Goal: Transaction & Acquisition: Obtain resource

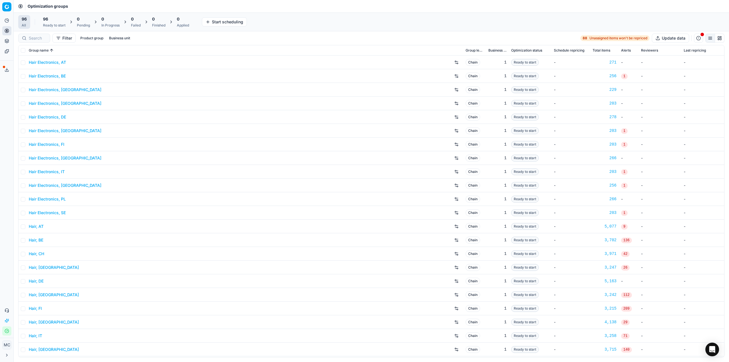
drag, startPoint x: 2, startPoint y: 145, endPoint x: 19, endPoint y: 56, distance: 91.1
click at [2, 145] on div "Analytics Pricing Product portfolio Templates Export service 15 Contact support…" at bounding box center [6, 176] width 13 height 324
click at [48, 17] on span "96" at bounding box center [45, 19] width 5 height 6
click at [80, 22] on button "Start All" at bounding box center [79, 21] width 22 height 9
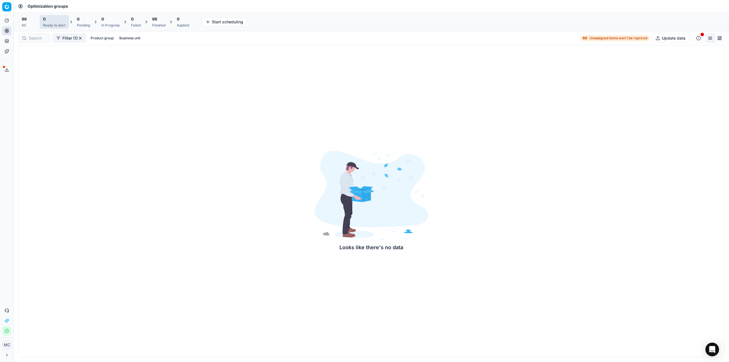
click at [164, 22] on div "96 Finished" at bounding box center [158, 21] width 13 height 11
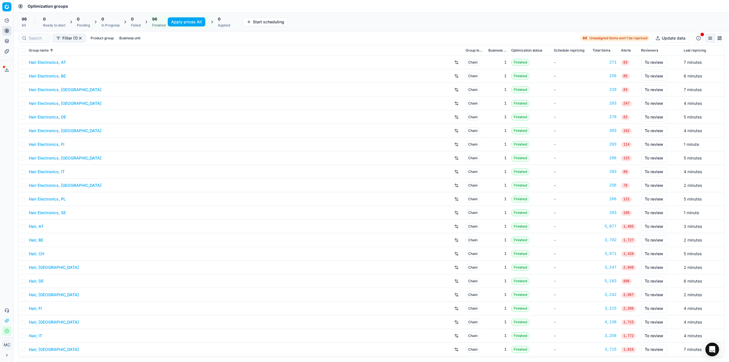
click at [180, 22] on button "Apply prices All" at bounding box center [187, 21] width 38 height 9
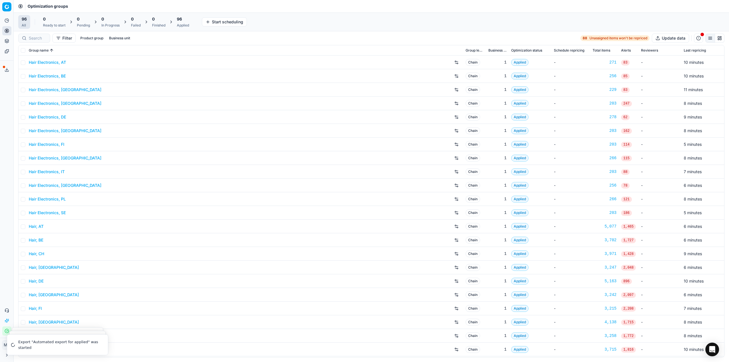
click at [182, 19] on span "96" at bounding box center [179, 19] width 5 height 6
click at [224, 23] on button "Export prices All" at bounding box center [210, 21] width 38 height 9
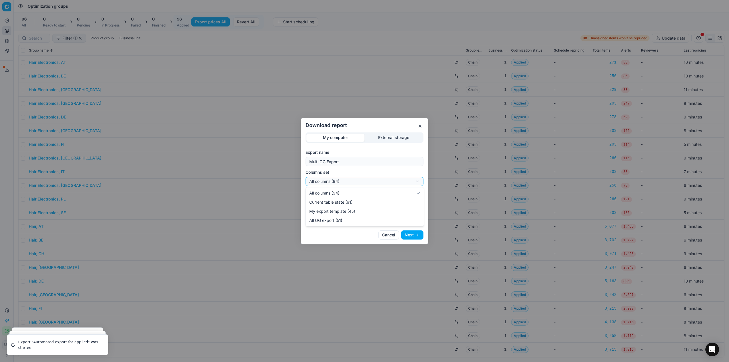
click at [342, 179] on div "Download report My computer External storage Export name Multi OG Export Column…" at bounding box center [364, 181] width 729 height 362
select select "custom"
click at [345, 200] on div "Download report My computer External storage Export name Multi OG Export Column…" at bounding box center [364, 181] width 729 height 362
select select "csv"
click at [413, 234] on button "Next" at bounding box center [412, 234] width 22 height 9
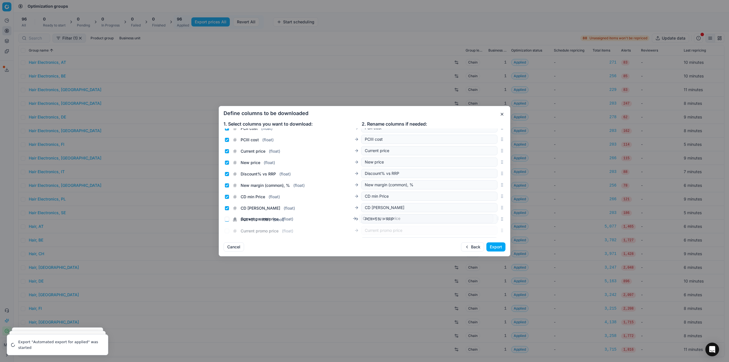
scroll to position [93, 0]
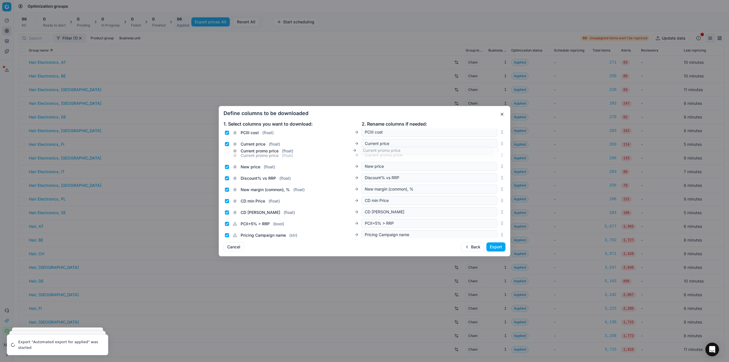
drag, startPoint x: 497, startPoint y: 181, endPoint x: 489, endPoint y: 150, distance: 32.5
click at [489, 150] on div "Current promo price ( float ) Current promo price" at bounding box center [365, 154] width 282 height 11
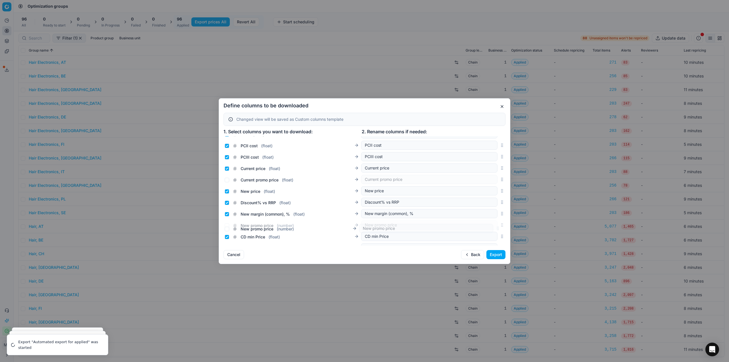
scroll to position [83, 0]
drag, startPoint x: 498, startPoint y: 191, endPoint x: 475, endPoint y: 196, distance: 22.9
click at [475, 196] on div "New promo price ( number ) New promo price" at bounding box center [365, 195] width 282 height 11
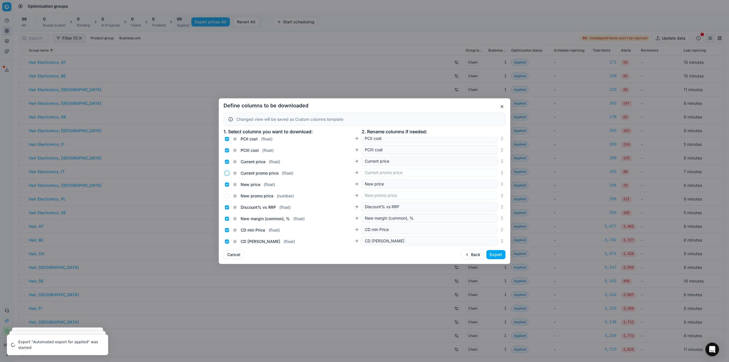
click at [226, 173] on input "Current promo price ( float )" at bounding box center [227, 173] width 5 height 5
checkbox input "true"
click at [226, 163] on input "Current price ( float )" at bounding box center [227, 161] width 5 height 5
checkbox input "false"
click at [226, 182] on div "New price ( float )" at bounding box center [250, 185] width 50 height 6
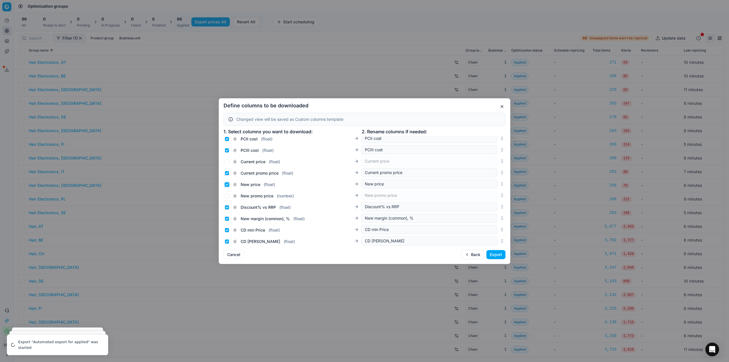
click at [226, 185] on input "New price ( float )" at bounding box center [227, 184] width 5 height 5
checkbox input "false"
click at [226, 194] on input "New promo price ( number )" at bounding box center [227, 196] width 5 height 5
checkbox input "true"
click at [435, 103] on div "Define columns to be downloaded Changed view will be saved as Custom columns te…" at bounding box center [365, 181] width 292 height 166
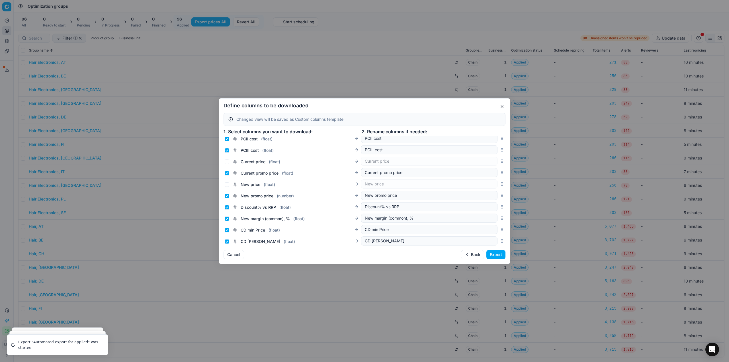
click at [497, 254] on button "Export" at bounding box center [495, 254] width 19 height 9
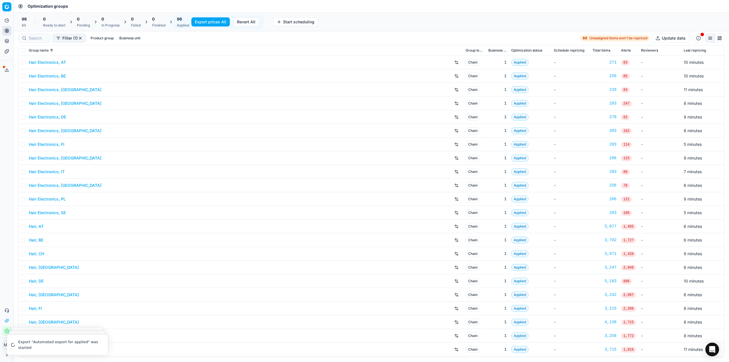
click at [4, 69] on button "Export service" at bounding box center [6, 69] width 9 height 9
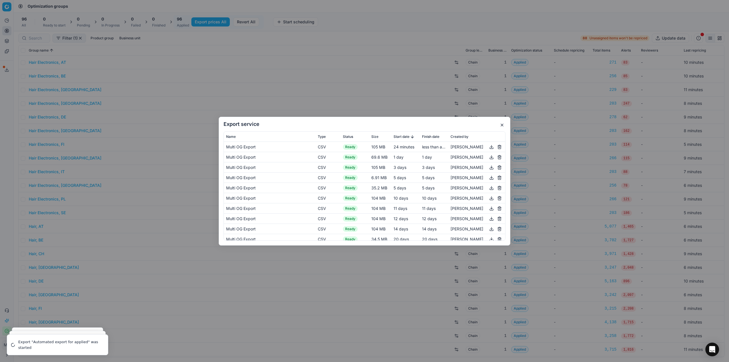
click at [488, 146] on button "button" at bounding box center [491, 146] width 7 height 7
click at [453, 124] on h2 "Export service" at bounding box center [365, 124] width 282 height 5
